Goal: Check status: Check status

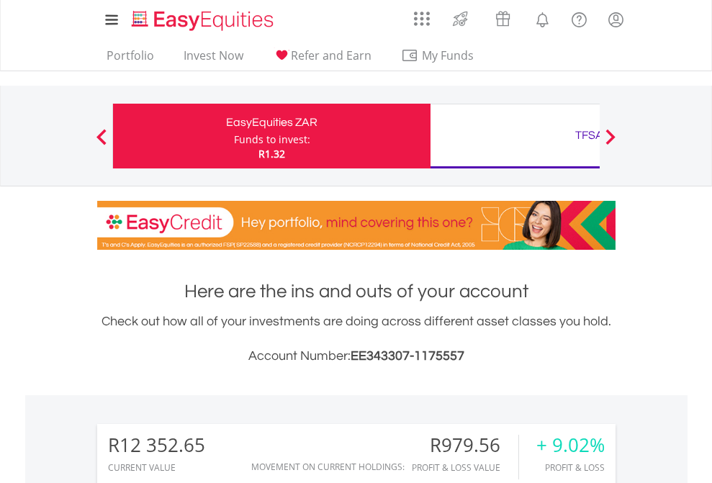
scroll to position [138, 226]
click at [234, 136] on div "Funds to invest:" at bounding box center [272, 140] width 76 height 14
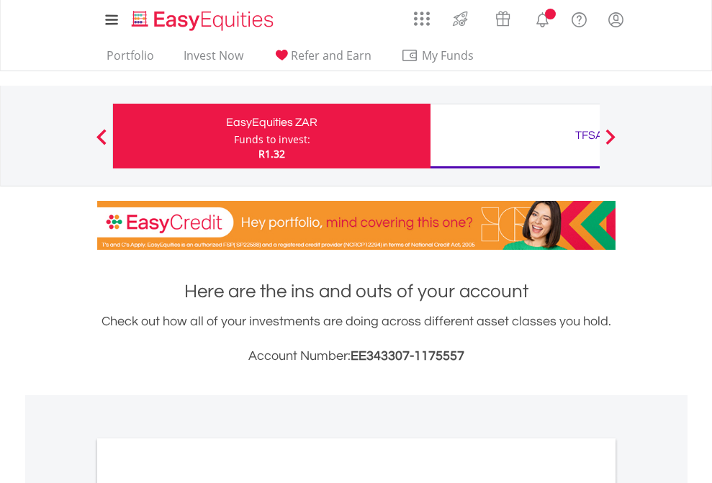
scroll to position [866, 0]
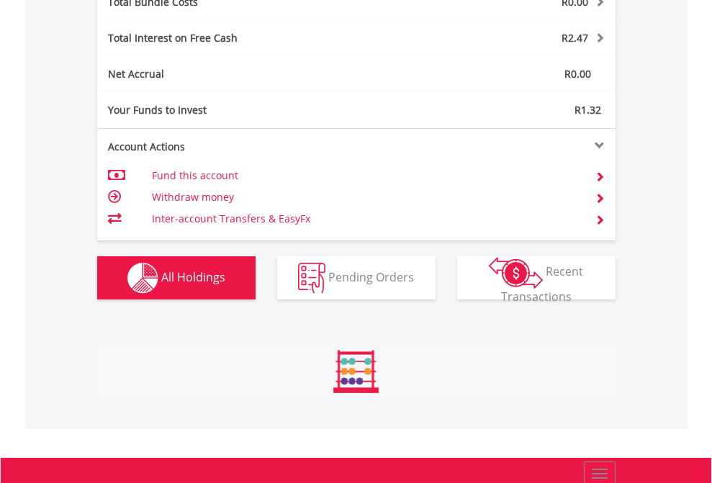
scroll to position [1688, 0]
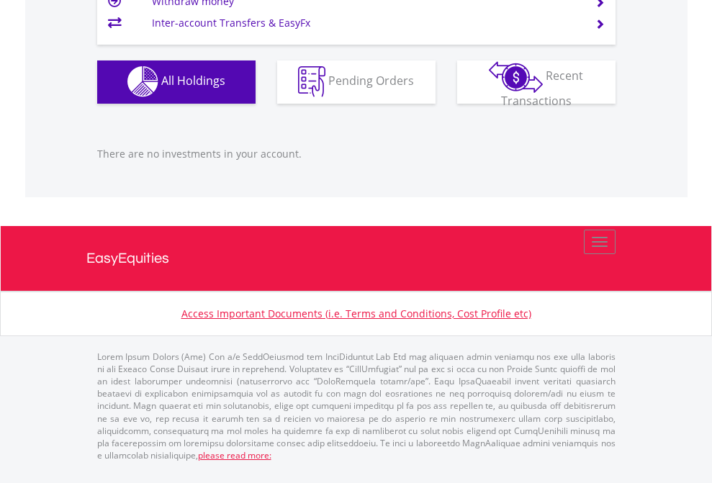
scroll to position [138, 226]
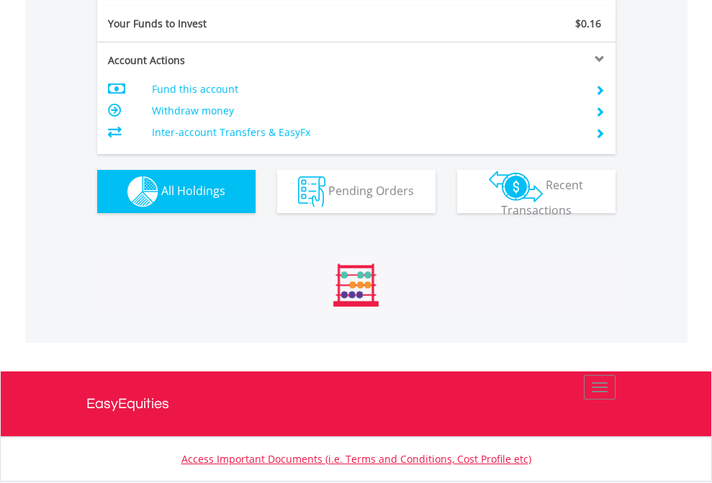
scroll to position [138, 226]
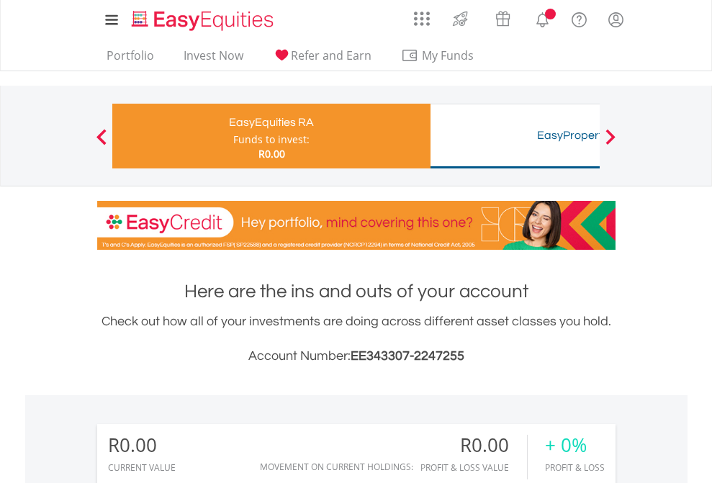
scroll to position [138, 226]
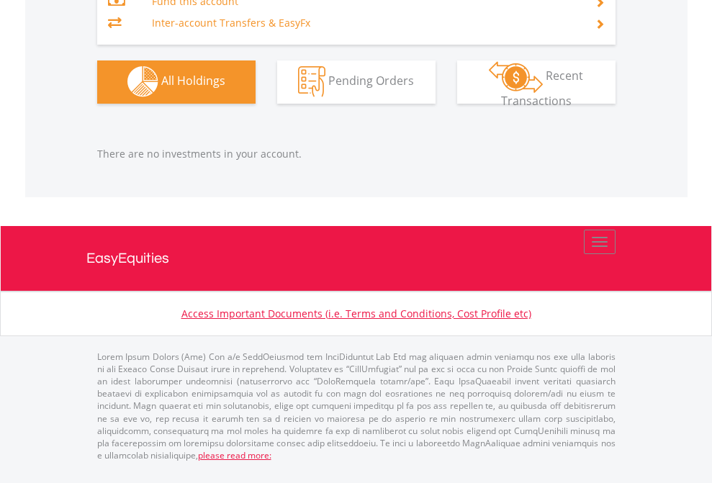
scroll to position [1426, 0]
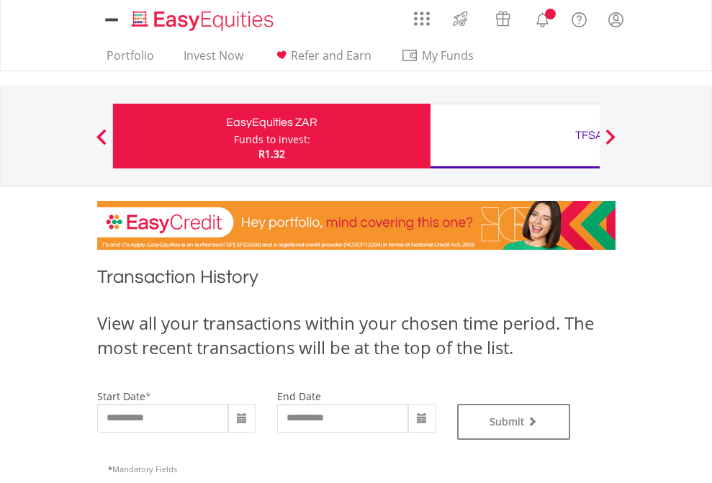
type input "**********"
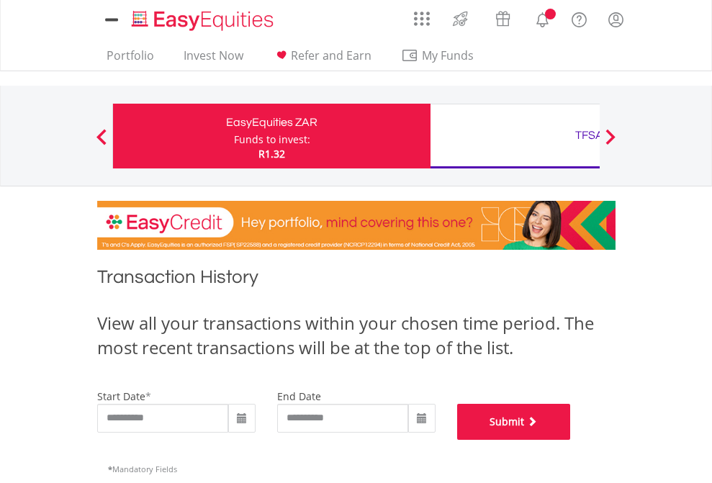
click at [571, 440] on button "Submit" at bounding box center [514, 422] width 114 height 36
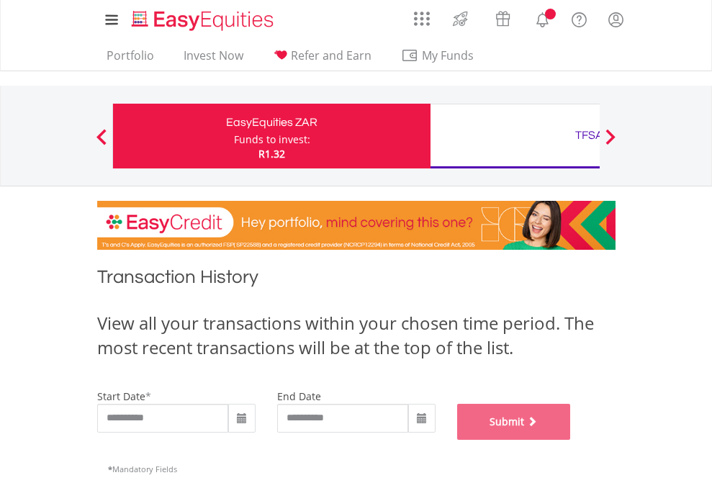
scroll to position [584, 0]
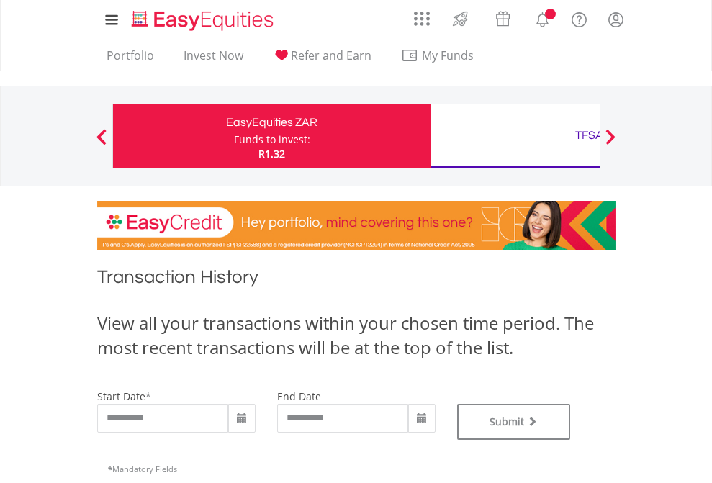
click at [515, 136] on div "TFSA" at bounding box center [589, 135] width 300 height 20
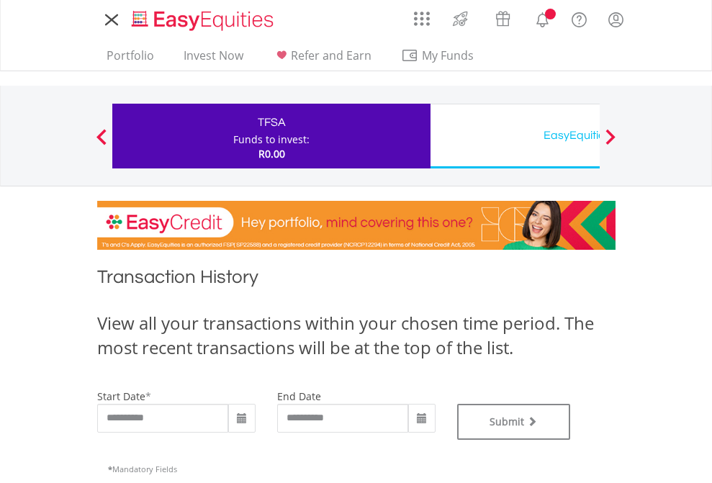
type input "**********"
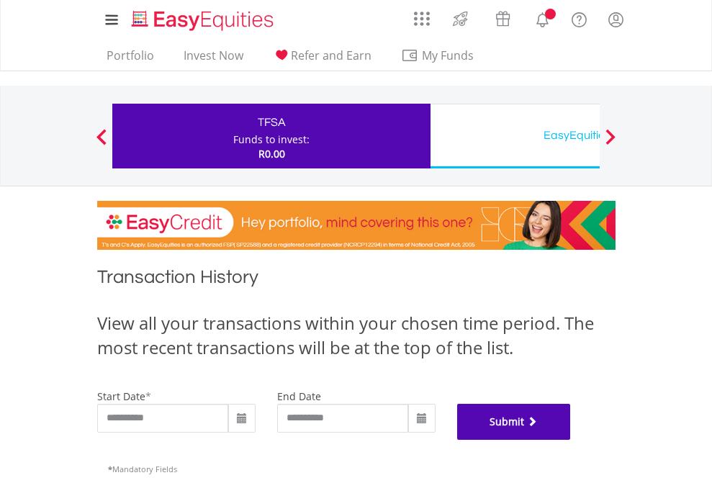
click at [571, 440] on button "Submit" at bounding box center [514, 422] width 114 height 36
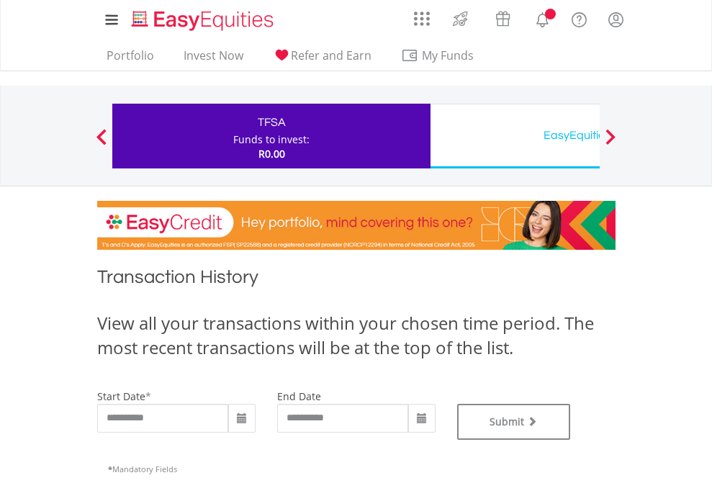
click at [515, 136] on div "EasyEquities USD" at bounding box center [589, 135] width 300 height 20
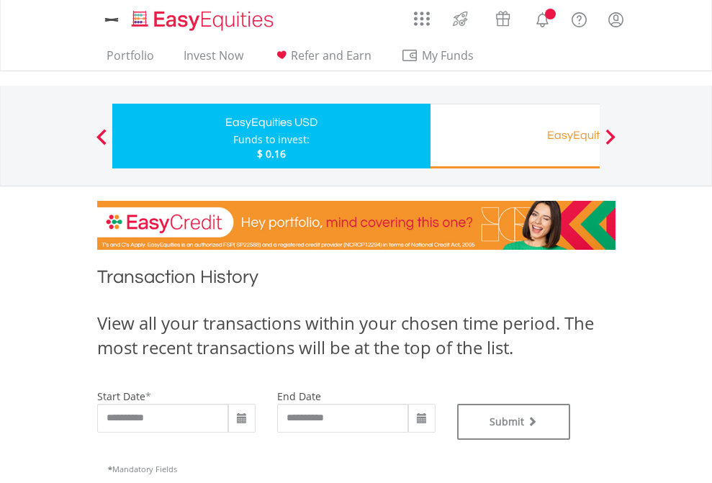
type input "**********"
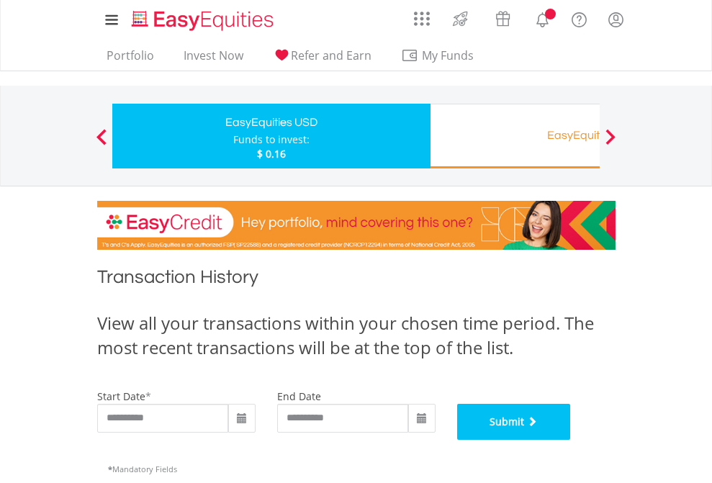
click at [571, 440] on button "Submit" at bounding box center [514, 422] width 114 height 36
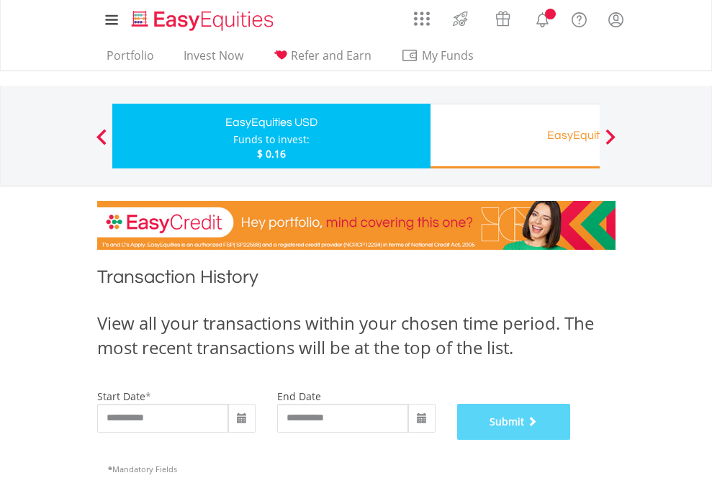
scroll to position [584, 0]
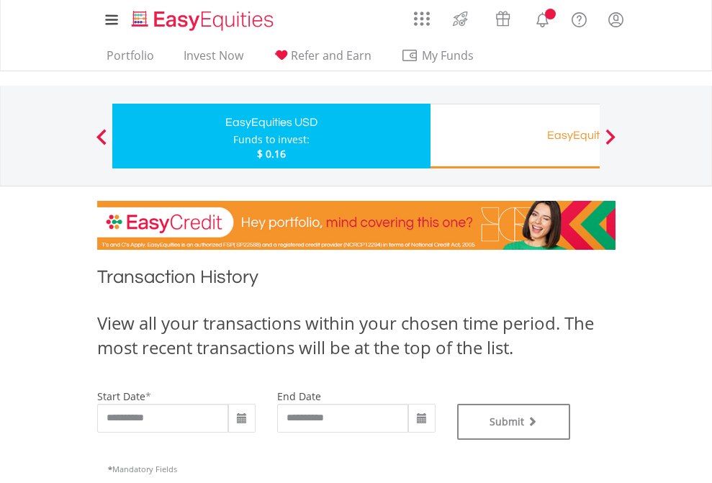
click at [515, 136] on div "EasyEquities RA" at bounding box center [589, 135] width 300 height 20
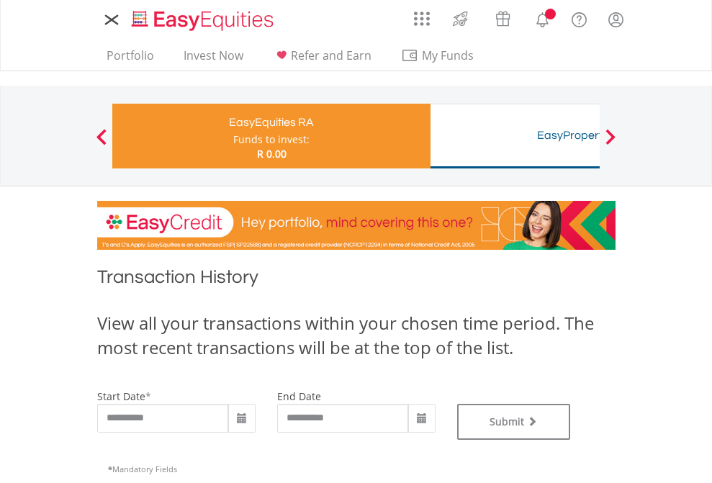
type input "**********"
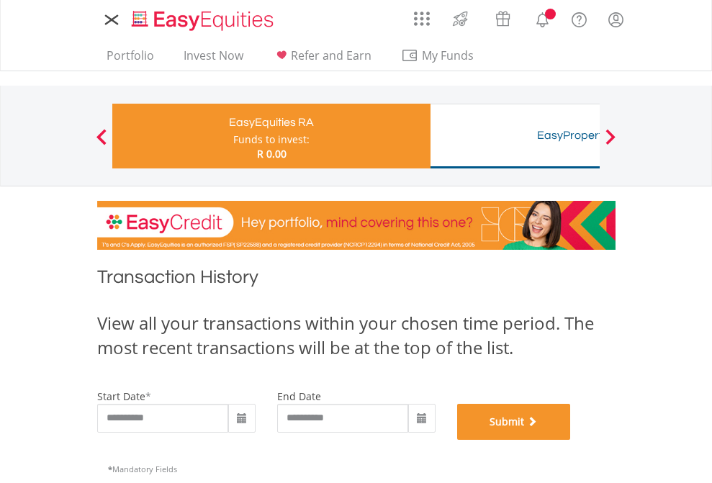
click at [571, 440] on button "Submit" at bounding box center [514, 422] width 114 height 36
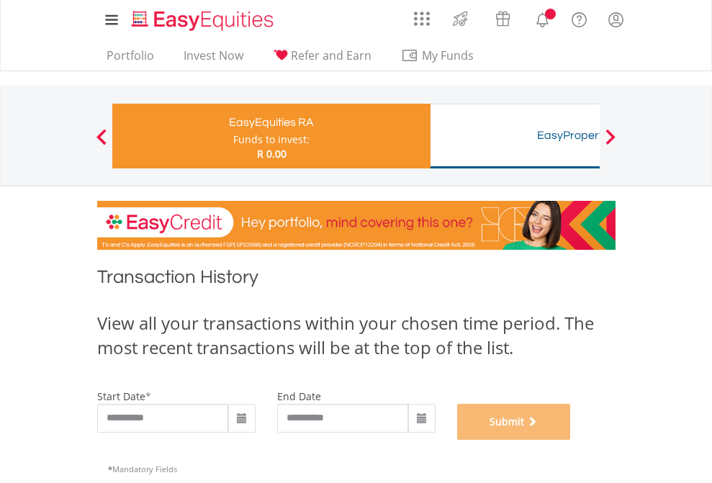
scroll to position [584, 0]
